Goal: Task Accomplishment & Management: Manage account settings

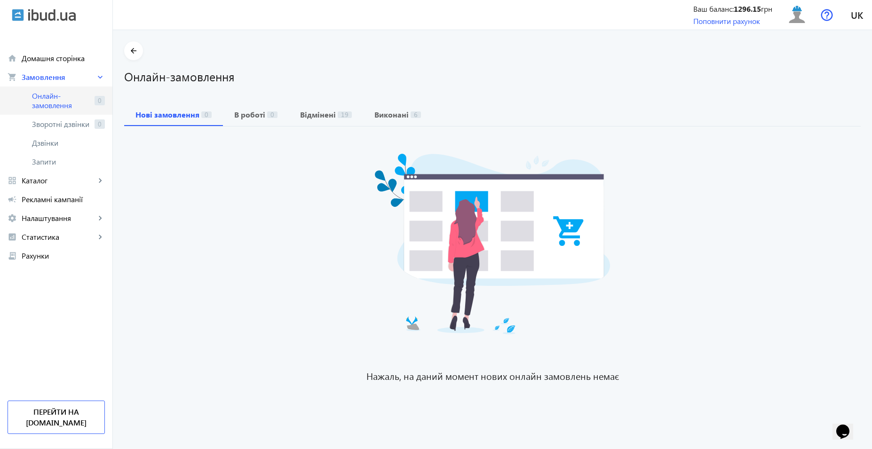
click at [66, 87] on link "Онлайн-замовлення 0" at bounding box center [56, 101] width 112 height 28
click at [64, 102] on span "Онлайн-замовлення" at bounding box center [61, 100] width 59 height 19
